Goal: Check status

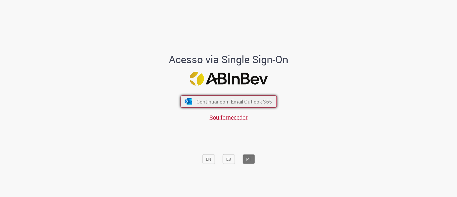
click at [219, 98] on button "Continuar com Email Outlook 365" at bounding box center [229, 101] width 96 height 12
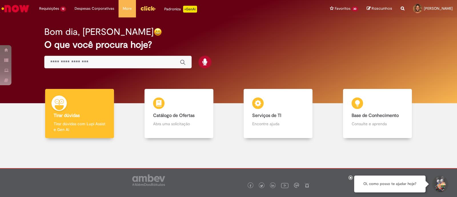
click at [247, 65] on div "Bom dia, Paula O que você procura hoje?" at bounding box center [228, 47] width 389 height 49
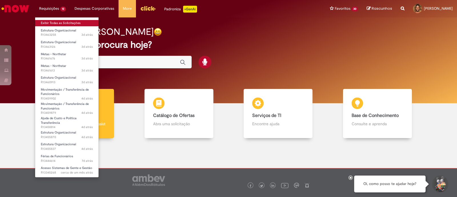
click at [62, 22] on link "Exibir Todas as Solicitações" at bounding box center [66, 23] width 63 height 6
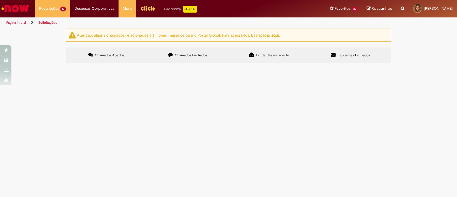
click at [17, 65] on div "Atenção: alguns chamados relacionados a T.I foram migrados para o Portal Global…" at bounding box center [228, 47] width 457 height 36
